Goal: Register for event/course

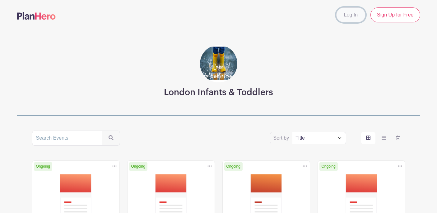
click at [357, 18] on link "Log In" at bounding box center [351, 14] width 29 height 15
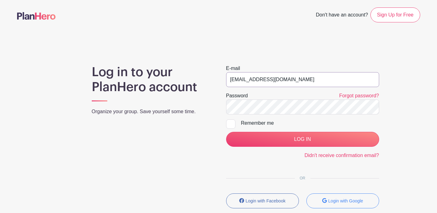
click at [260, 82] on input "[EMAIL_ADDRESS][DOMAIN_NAME]" at bounding box center [302, 79] width 153 height 15
click at [260, 82] on input "willpommier@msn.com" at bounding box center [302, 79] width 153 height 15
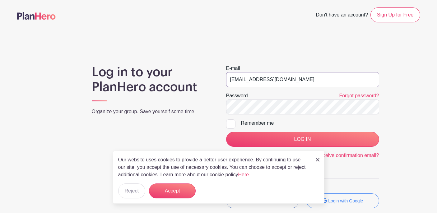
type input "[EMAIL_ADDRESS][DOMAIN_NAME]"
click at [226, 132] on input "LOG IN" at bounding box center [302, 139] width 153 height 15
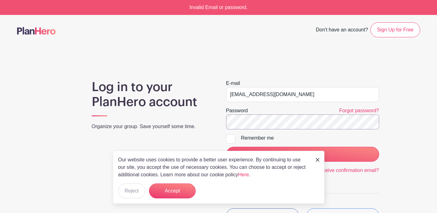
click at [226, 147] on input "LOG IN" at bounding box center [302, 154] width 153 height 15
click at [319, 160] on img at bounding box center [318, 160] width 4 height 4
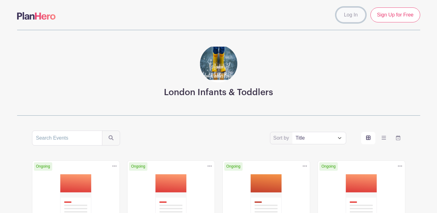
click at [350, 16] on link "Log In" at bounding box center [351, 14] width 29 height 15
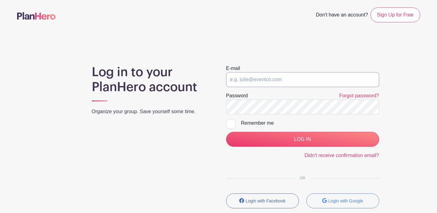
type input "[EMAIL_ADDRESS][DOMAIN_NAME]"
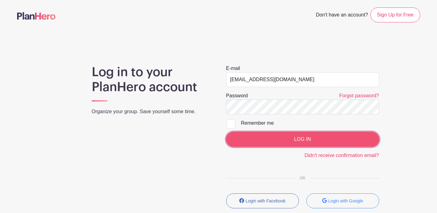
click at [287, 140] on input "LOG IN" at bounding box center [302, 139] width 153 height 15
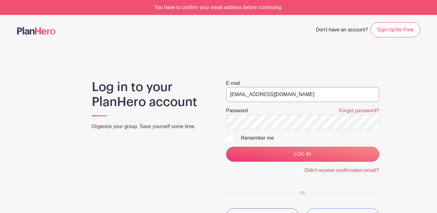
click at [263, 96] on input "willpommier@msn.com" at bounding box center [302, 94] width 153 height 15
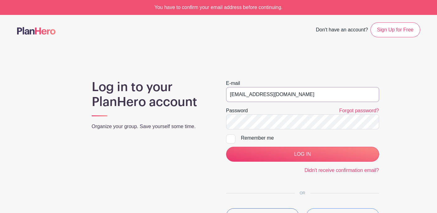
click at [263, 96] on input "willpommier@msn.com" at bounding box center [302, 94] width 153 height 15
type input "willispommier@outlook.com"
click at [226, 147] on input "LOG IN" at bounding box center [302, 154] width 153 height 15
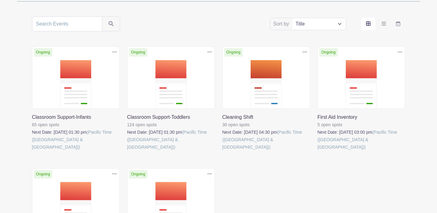
scroll to position [118, 0]
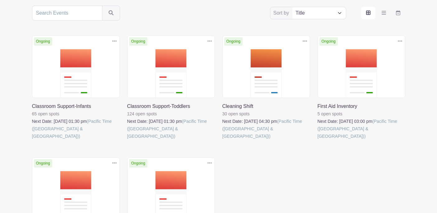
click at [318, 140] on link at bounding box center [318, 140] width 0 height 0
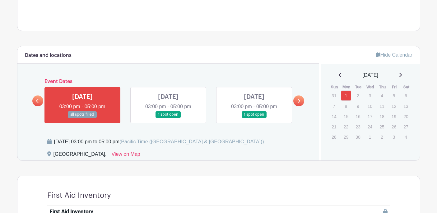
scroll to position [243, 0]
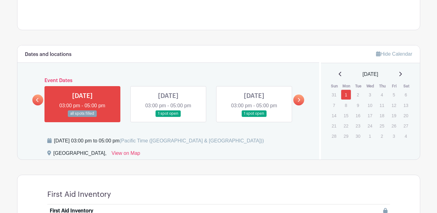
click at [254, 117] on link at bounding box center [254, 117] width 0 height 0
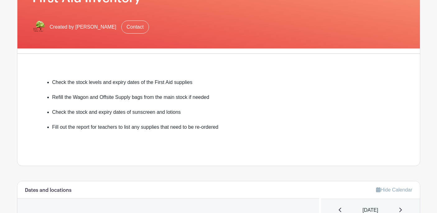
scroll to position [304, 0]
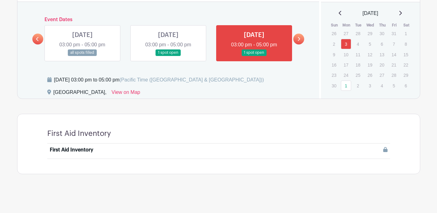
click at [298, 38] on icon at bounding box center [299, 39] width 3 height 5
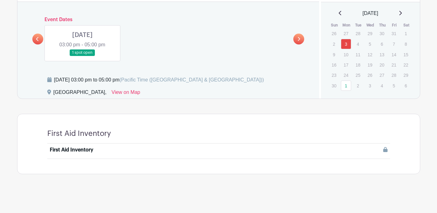
click at [35, 40] on link at bounding box center [37, 39] width 11 height 11
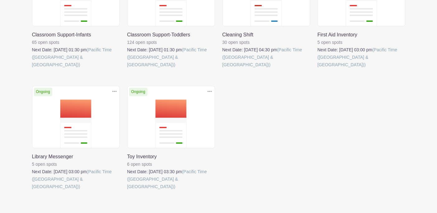
scroll to position [208, 0]
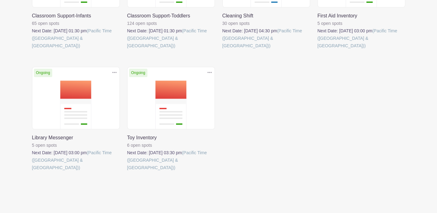
click at [32, 172] on link at bounding box center [32, 172] width 0 height 0
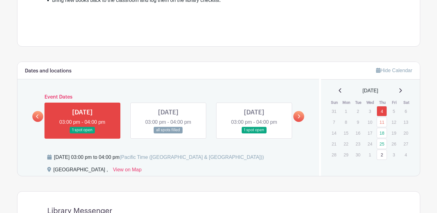
scroll to position [253, 0]
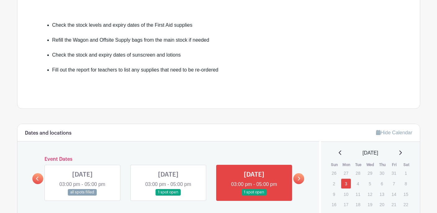
scroll to position [304, 0]
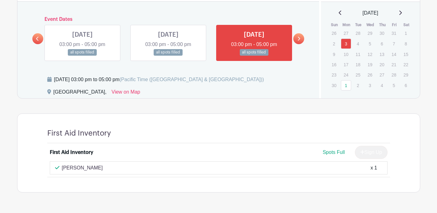
click at [299, 39] on icon at bounding box center [299, 38] width 3 height 5
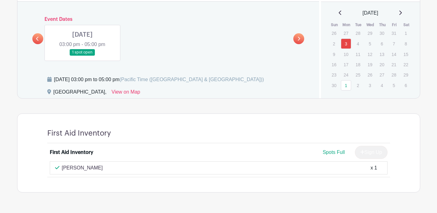
click at [83, 56] on link at bounding box center [83, 56] width 0 height 0
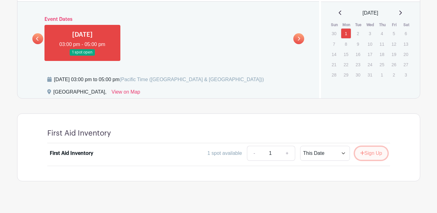
click at [366, 159] on button "Sign Up" at bounding box center [371, 153] width 33 height 13
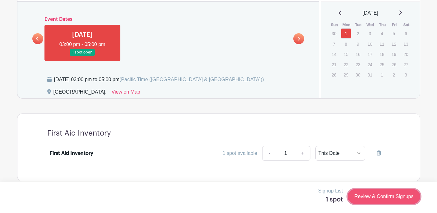
click at [371, 199] on link "Review & Confirm Signups" at bounding box center [384, 196] width 72 height 15
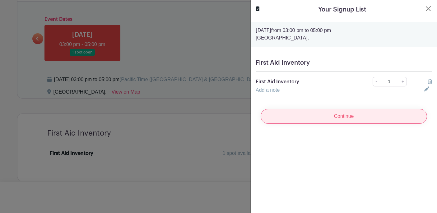
click at [322, 117] on input "Continue" at bounding box center [344, 116] width 167 height 15
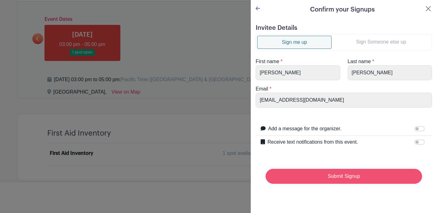
click at [326, 172] on input "Submit Signup" at bounding box center [344, 176] width 157 height 15
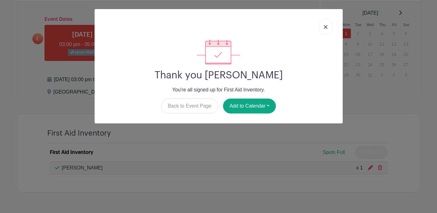
click at [326, 27] on img at bounding box center [326, 27] width 4 height 4
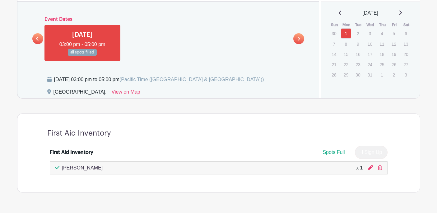
click at [37, 40] on icon at bounding box center [37, 39] width 2 height 4
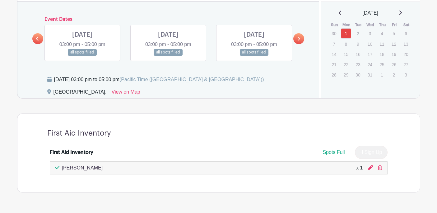
click at [254, 56] on link at bounding box center [254, 56] width 0 height 0
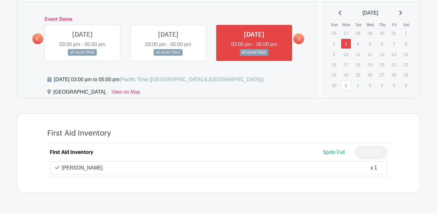
click at [168, 56] on link at bounding box center [168, 56] width 0 height 0
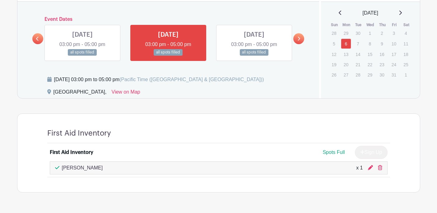
click at [83, 56] on link at bounding box center [83, 56] width 0 height 0
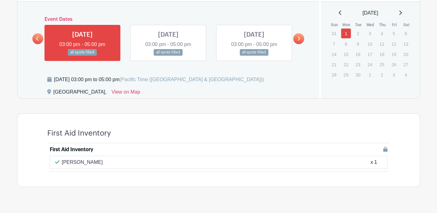
click at [37, 39] on icon at bounding box center [37, 38] width 3 height 5
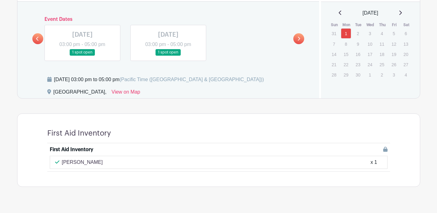
click at [302, 39] on link at bounding box center [299, 38] width 11 height 11
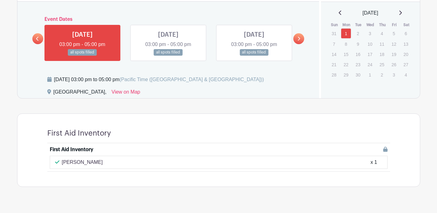
click at [302, 39] on link at bounding box center [299, 38] width 11 height 11
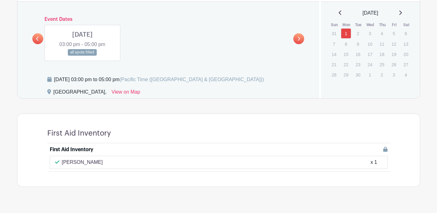
click at [38, 41] on icon at bounding box center [37, 39] width 2 height 4
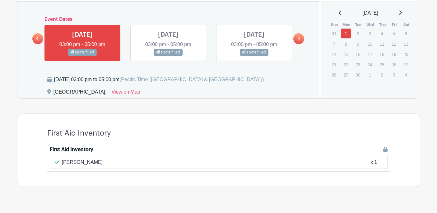
click at [168, 56] on link at bounding box center [168, 56] width 0 height 0
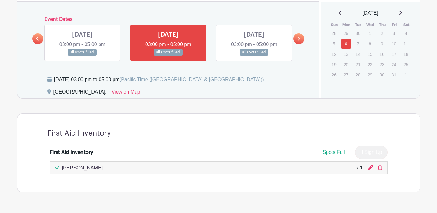
click at [254, 56] on link at bounding box center [254, 56] width 0 height 0
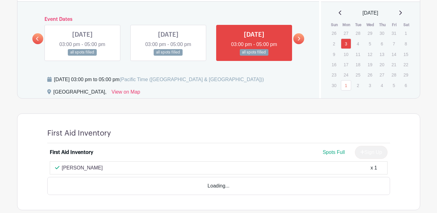
click at [254, 56] on link at bounding box center [254, 56] width 0 height 0
click at [300, 37] on link at bounding box center [299, 38] width 11 height 11
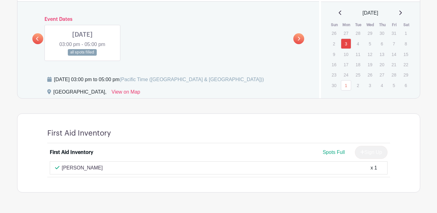
click at [83, 56] on link at bounding box center [83, 56] width 0 height 0
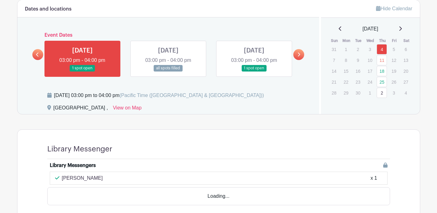
scroll to position [332, 0]
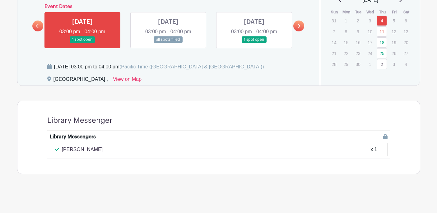
click at [254, 43] on link at bounding box center [254, 43] width 0 height 0
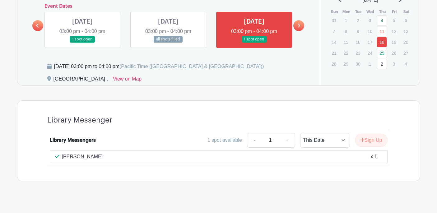
click at [298, 26] on icon at bounding box center [299, 25] width 3 height 5
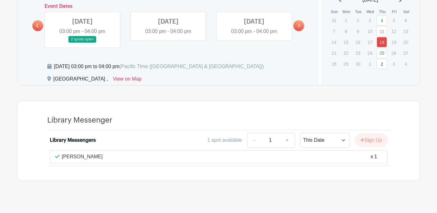
click at [83, 43] on link at bounding box center [83, 43] width 0 height 0
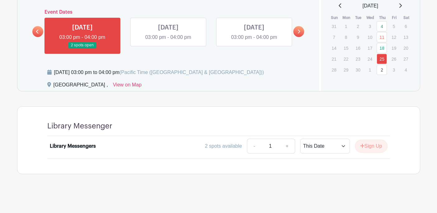
scroll to position [327, 0]
click at [369, 149] on button "Sign Up" at bounding box center [371, 146] width 33 height 13
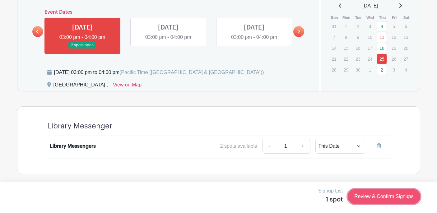
click at [366, 196] on link "Review & Confirm Signups" at bounding box center [384, 196] width 72 height 15
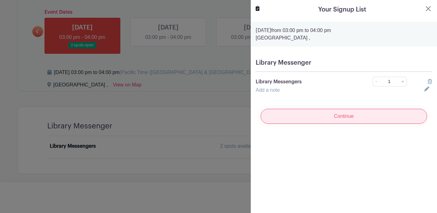
click at [336, 117] on input "Continue" at bounding box center [344, 116] width 167 height 15
click at [348, 114] on input "Continue" at bounding box center [344, 116] width 167 height 15
click at [346, 116] on input "Continue" at bounding box center [344, 116] width 167 height 15
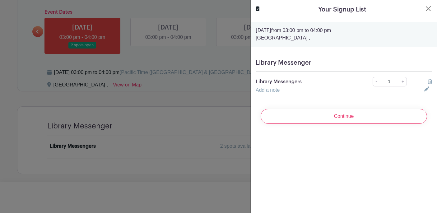
click at [180, 84] on div at bounding box center [218, 106] width 437 height 213
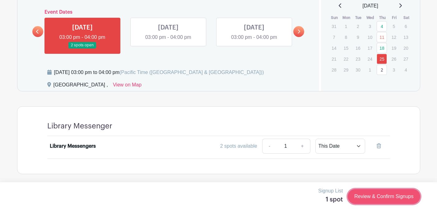
click at [366, 194] on link "Review & Confirm Signups" at bounding box center [384, 196] width 72 height 15
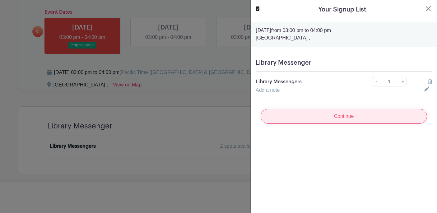
click at [351, 120] on input "Continue" at bounding box center [344, 116] width 167 height 15
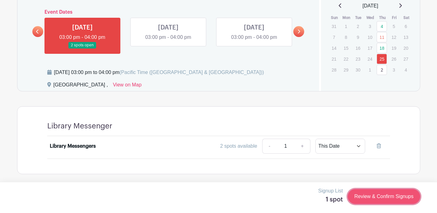
click at [374, 198] on link "Review & Confirm Signups" at bounding box center [384, 196] width 72 height 15
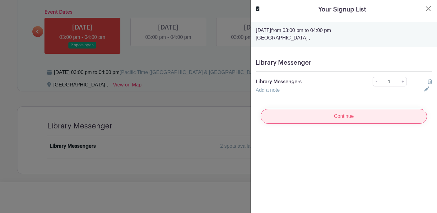
click at [347, 124] on input "Continue" at bounding box center [344, 116] width 167 height 15
click at [337, 114] on input "Continue" at bounding box center [344, 116] width 167 height 15
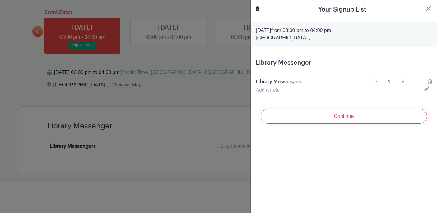
click at [208, 37] on div at bounding box center [218, 106] width 437 height 213
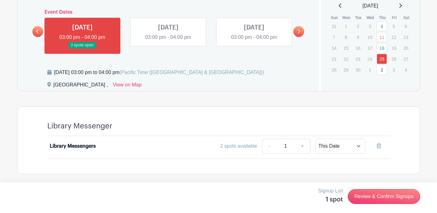
click at [168, 41] on link at bounding box center [168, 41] width 0 height 0
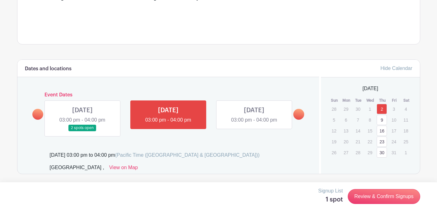
scroll to position [244, 0]
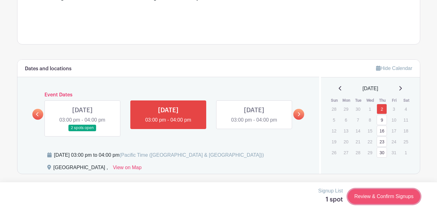
click at [370, 198] on link "Review & Confirm Signups" at bounding box center [384, 196] width 72 height 15
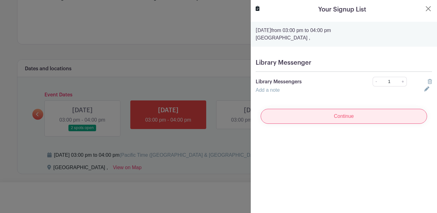
click at [340, 117] on input "Continue" at bounding box center [344, 116] width 167 height 15
click at [346, 114] on input "Continue" at bounding box center [344, 116] width 167 height 15
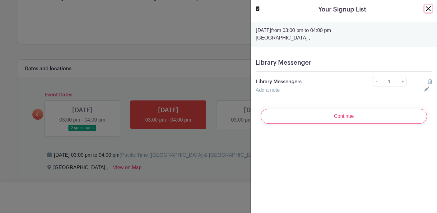
click at [426, 8] on button "Close" at bounding box center [428, 8] width 7 height 7
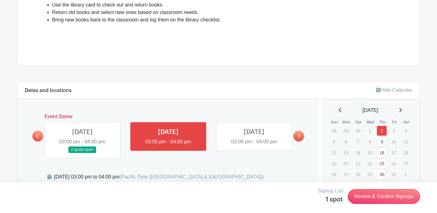
scroll to position [244, 0]
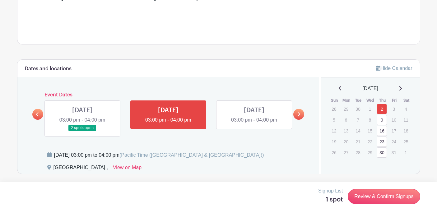
click at [37, 116] on icon at bounding box center [37, 114] width 3 height 5
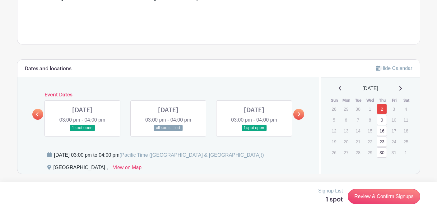
click at [83, 131] on link at bounding box center [83, 131] width 0 height 0
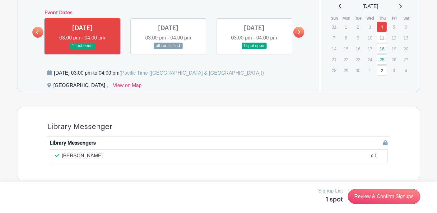
scroll to position [332, 0]
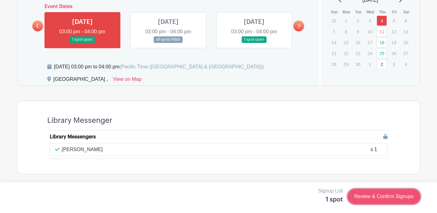
click at [362, 193] on link "Review & Confirm Signups" at bounding box center [384, 196] width 72 height 15
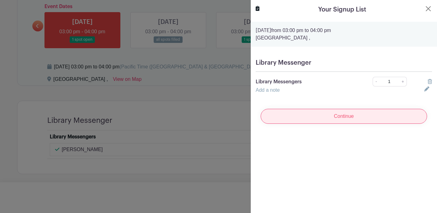
click at [334, 116] on input "Continue" at bounding box center [344, 116] width 167 height 15
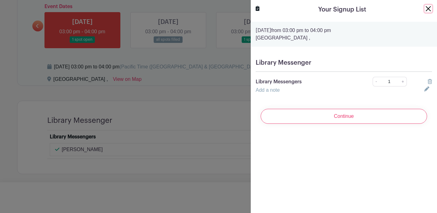
click at [430, 10] on button "Close" at bounding box center [428, 8] width 7 height 7
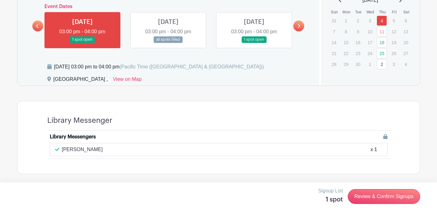
click at [168, 43] on link at bounding box center [168, 43] width 0 height 0
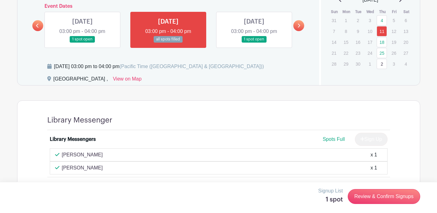
click at [254, 43] on link at bounding box center [254, 43] width 0 height 0
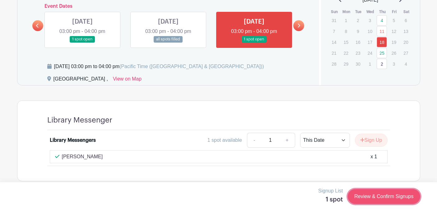
click at [366, 198] on link "Review & Confirm Signups" at bounding box center [384, 196] width 72 height 15
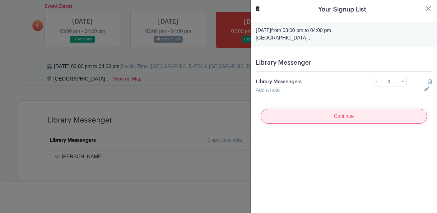
click at [335, 115] on input "Continue" at bounding box center [344, 116] width 167 height 15
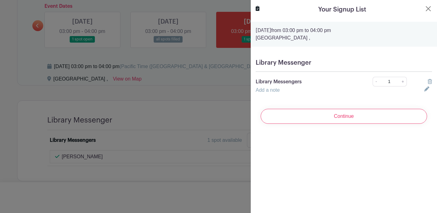
click at [427, 90] on icon at bounding box center [427, 89] width 5 height 5
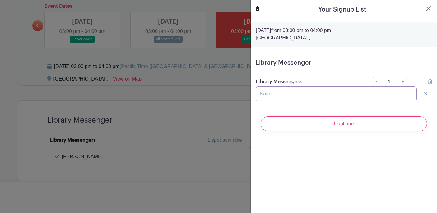
click at [273, 95] on input "text" at bounding box center [336, 94] width 161 height 15
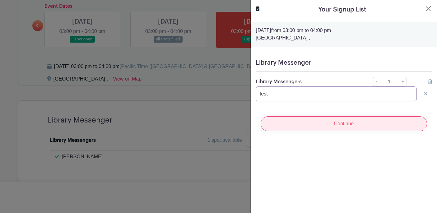
type input "test"
click at [324, 130] on input "Continue" at bounding box center [344, 123] width 167 height 15
click at [340, 123] on input "Continue" at bounding box center [344, 123] width 167 height 15
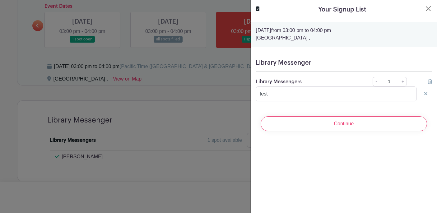
click at [430, 84] on link at bounding box center [430, 81] width 4 height 5
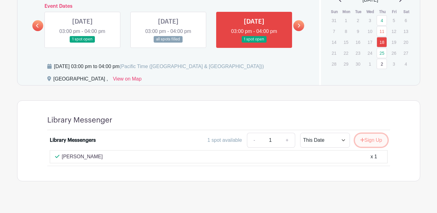
click at [367, 140] on button "Sign Up" at bounding box center [371, 140] width 33 height 13
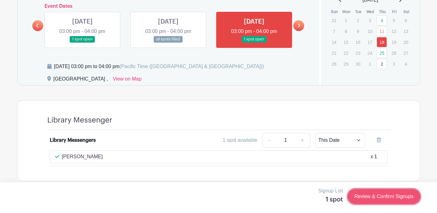
click at [367, 196] on link "Review & Confirm Signups" at bounding box center [384, 196] width 72 height 15
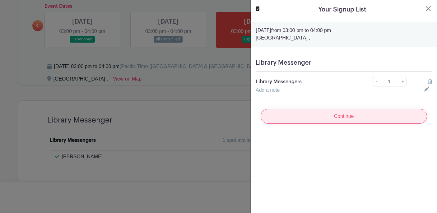
click at [337, 114] on input "Continue" at bounding box center [344, 116] width 167 height 15
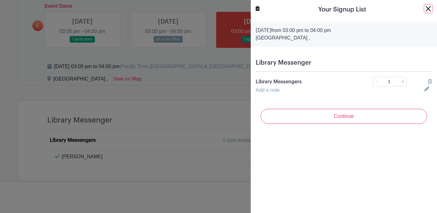
click at [428, 11] on button "Close" at bounding box center [428, 8] width 7 height 7
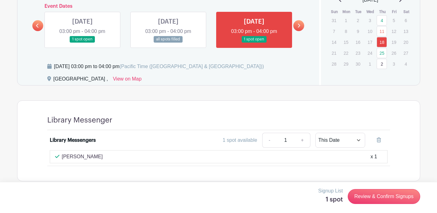
click at [299, 27] on icon at bounding box center [299, 26] width 2 height 4
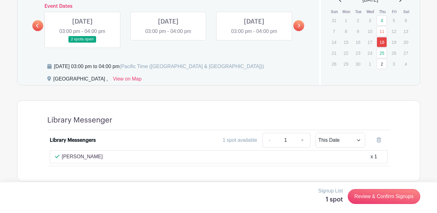
click at [83, 43] on link at bounding box center [83, 43] width 0 height 0
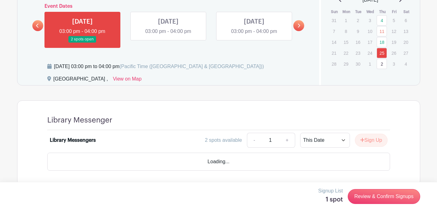
scroll to position [327, 0]
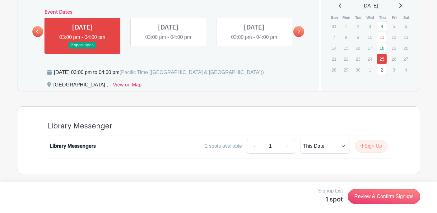
click at [168, 41] on link at bounding box center [168, 41] width 0 height 0
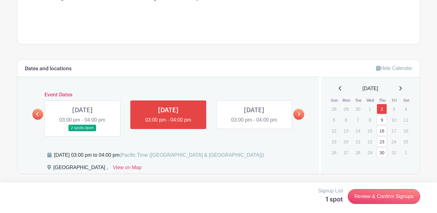
scroll to position [244, 0]
click at [254, 124] on link at bounding box center [254, 124] width 0 height 0
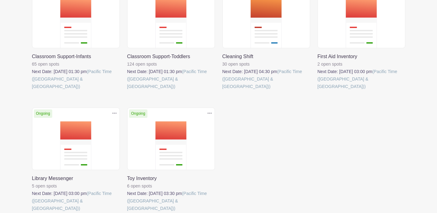
scroll to position [168, 0]
click at [127, 212] on link at bounding box center [127, 212] width 0 height 0
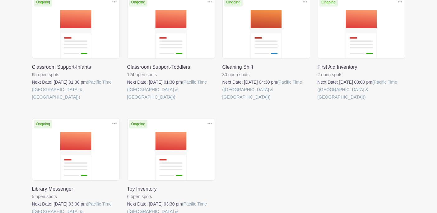
scroll to position [168, 0]
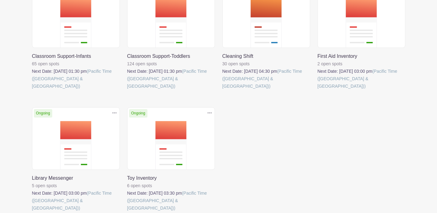
click at [223, 90] on link at bounding box center [223, 90] width 0 height 0
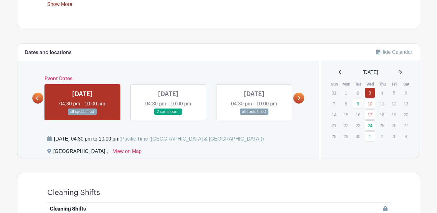
scroll to position [286, 0]
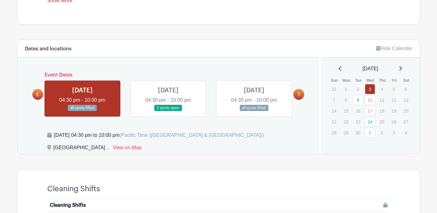
click at [168, 111] on link at bounding box center [168, 111] width 0 height 0
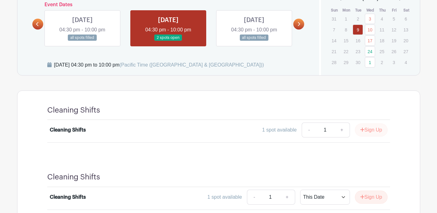
scroll to position [359, 0]
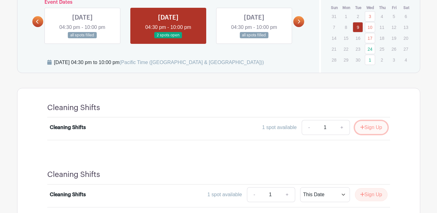
click at [367, 128] on button "Sign Up" at bounding box center [371, 127] width 33 height 13
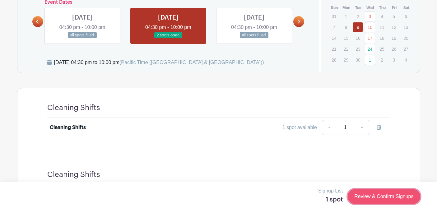
click at [369, 197] on link "Review & Confirm Signups" at bounding box center [384, 196] width 72 height 15
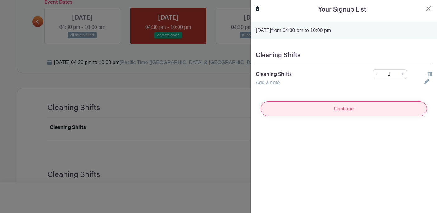
click at [332, 111] on input "Continue" at bounding box center [344, 109] width 167 height 15
click at [304, 108] on input "Continue" at bounding box center [344, 109] width 167 height 15
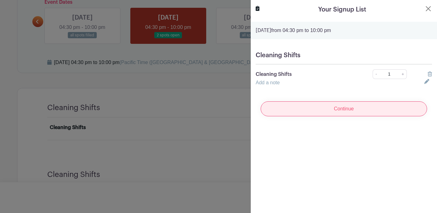
click at [304, 108] on input "Continue" at bounding box center [344, 109] width 167 height 15
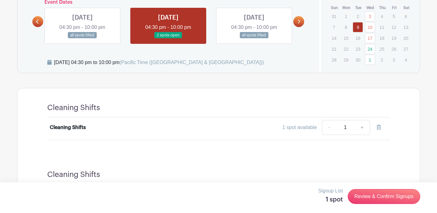
click at [299, 23] on icon at bounding box center [299, 21] width 3 height 5
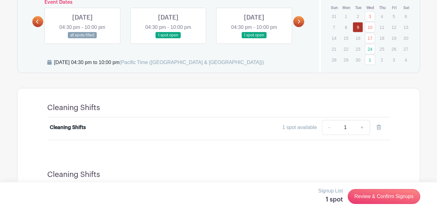
click at [299, 23] on icon at bounding box center [299, 21] width 3 height 5
click at [37, 22] on icon at bounding box center [37, 22] width 2 height 4
click at [297, 19] on link at bounding box center [299, 21] width 11 height 11
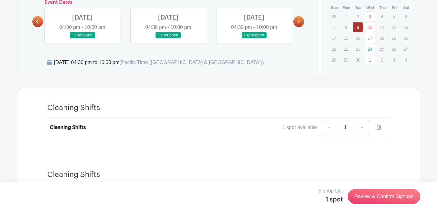
click at [297, 19] on link at bounding box center [299, 21] width 11 height 11
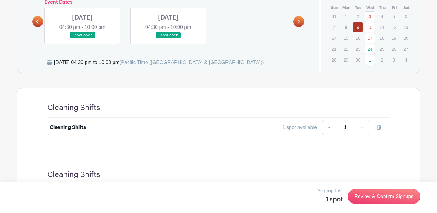
click at [38, 24] on icon at bounding box center [37, 22] width 2 height 4
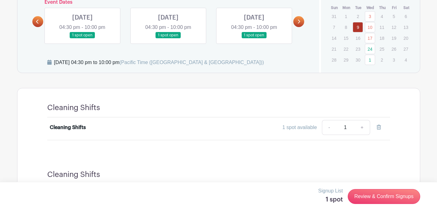
click at [38, 24] on icon at bounding box center [37, 22] width 2 height 4
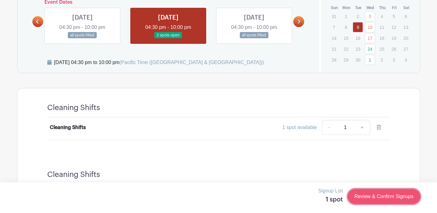
click at [366, 196] on link "Review & Confirm Signups" at bounding box center [384, 196] width 72 height 15
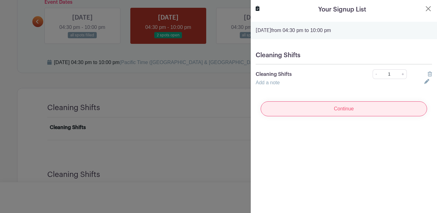
click at [332, 110] on input "Continue" at bounding box center [344, 109] width 167 height 15
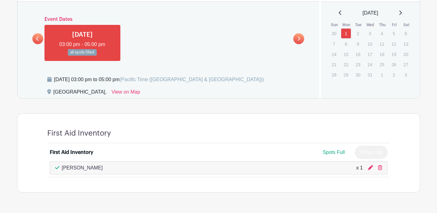
click at [39, 40] on link at bounding box center [37, 38] width 11 height 11
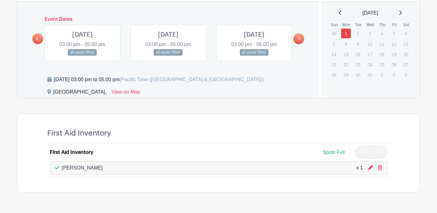
click at [39, 40] on link at bounding box center [37, 38] width 11 height 11
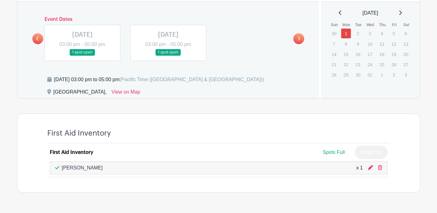
click at [300, 38] on icon at bounding box center [299, 38] width 3 height 5
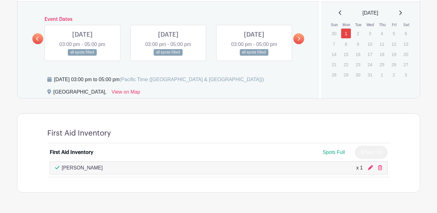
click at [300, 38] on icon at bounding box center [299, 38] width 3 height 5
